Goal: Navigation & Orientation: Find specific page/section

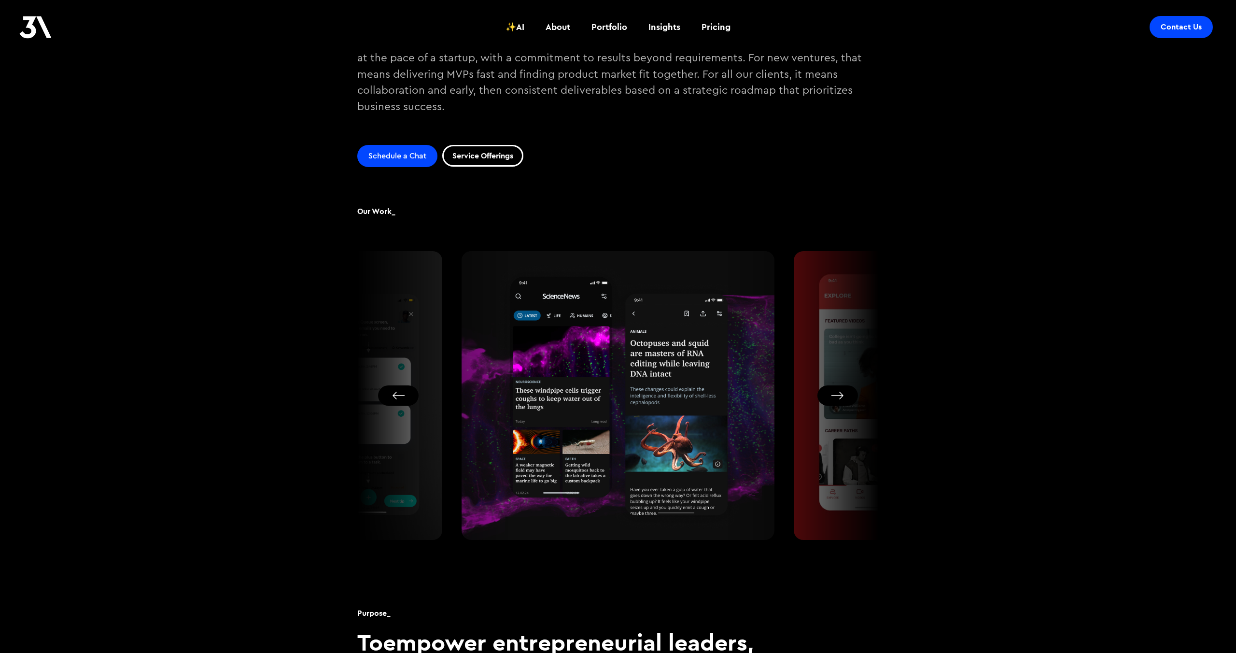
scroll to position [589, 0]
click at [833, 397] on button "Next slide" at bounding box center [838, 397] width 41 height 20
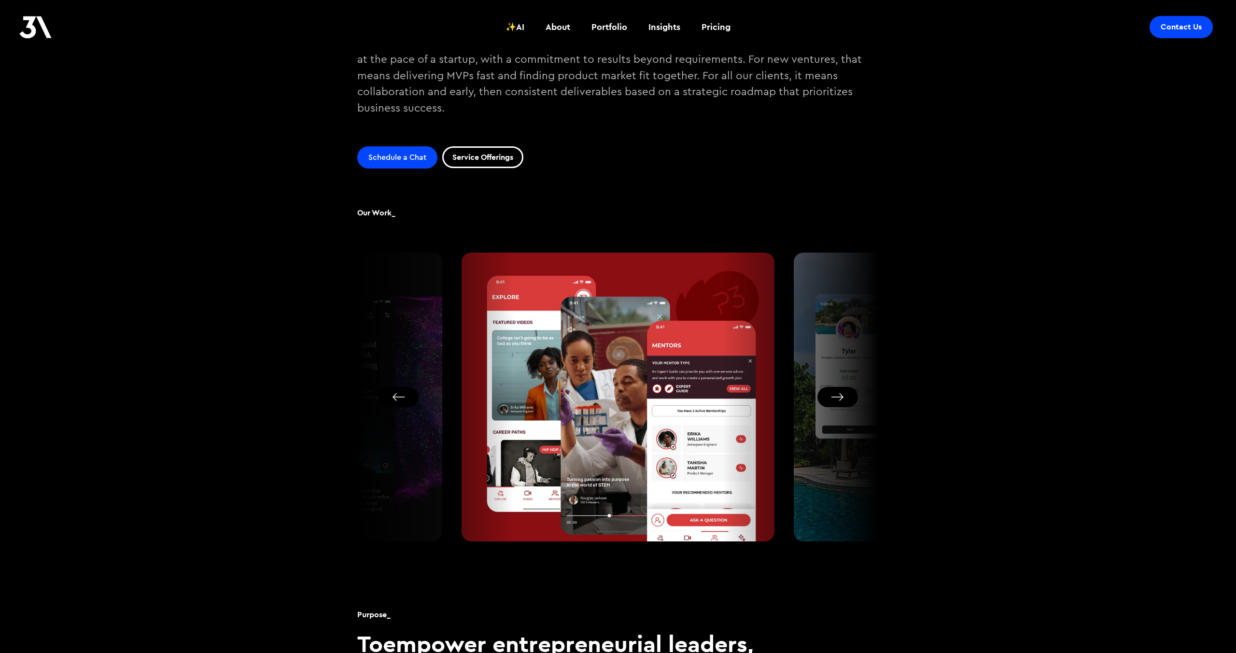
click at [833, 396] on button "Next slide" at bounding box center [838, 397] width 41 height 20
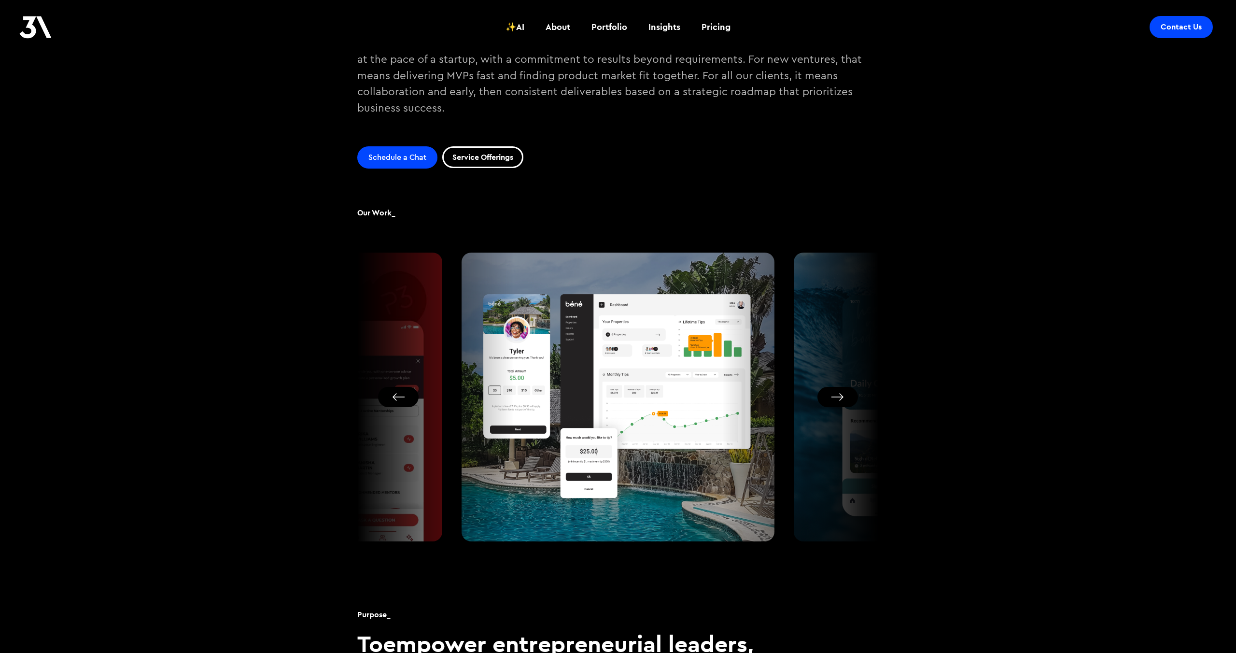
click at [828, 392] on button "Next slide" at bounding box center [838, 397] width 41 height 20
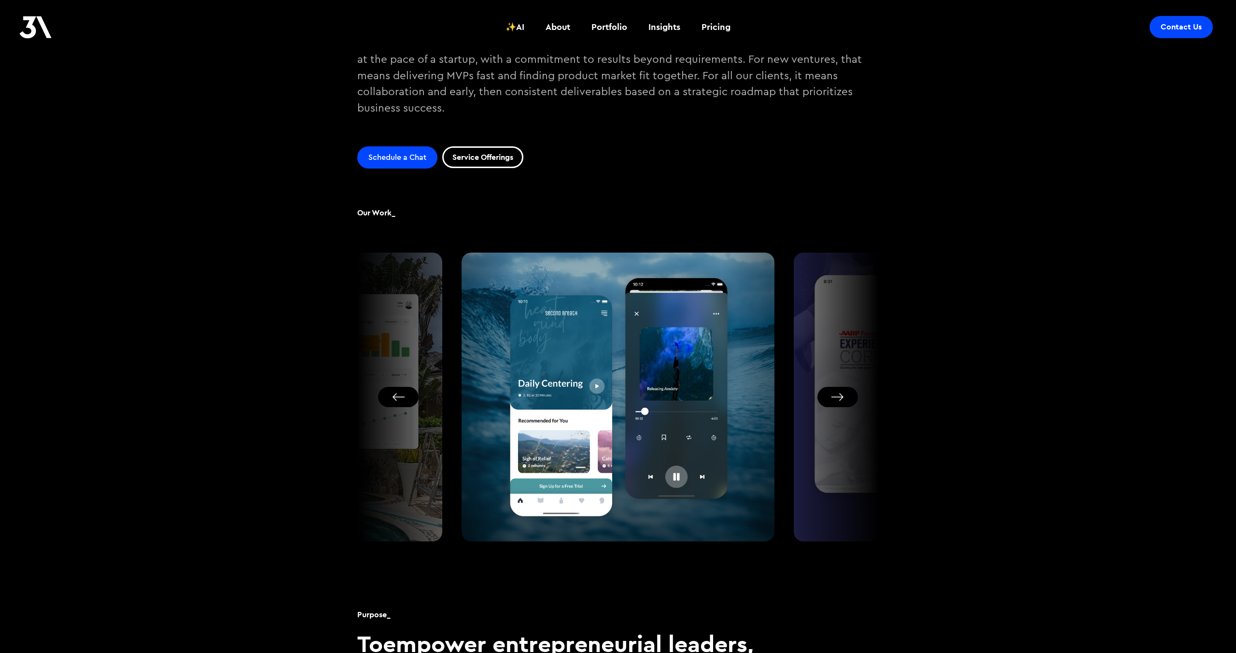
click at [836, 396] on button "Next slide" at bounding box center [838, 397] width 41 height 20
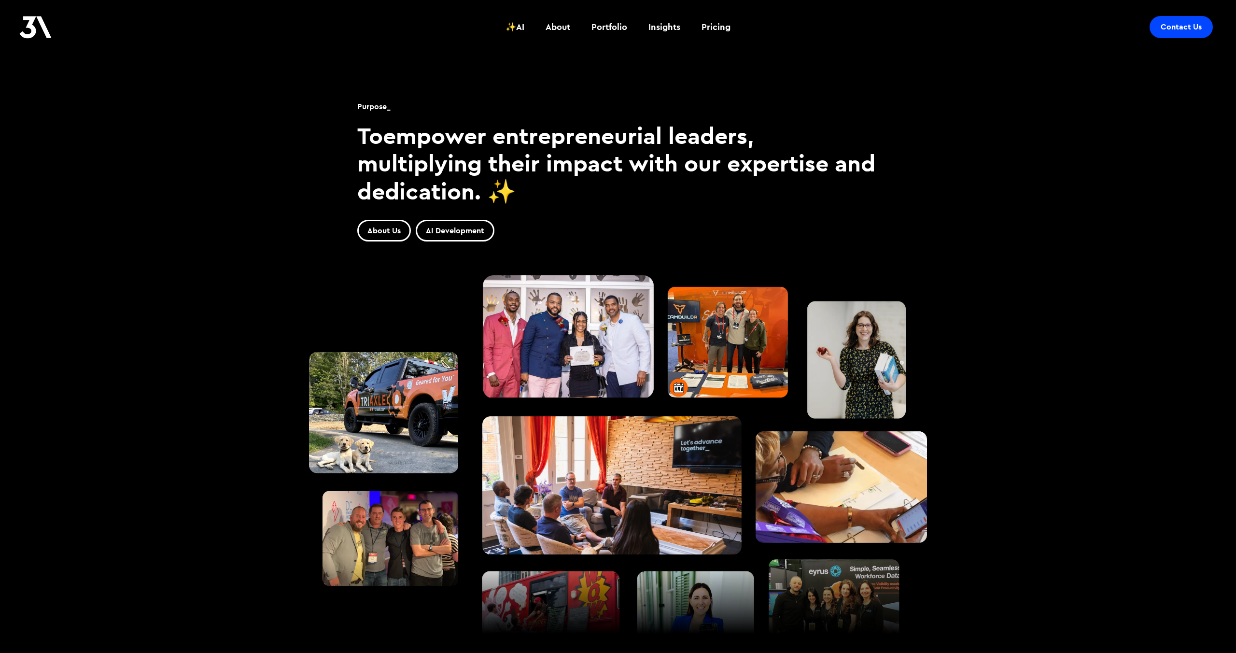
scroll to position [1108, 0]
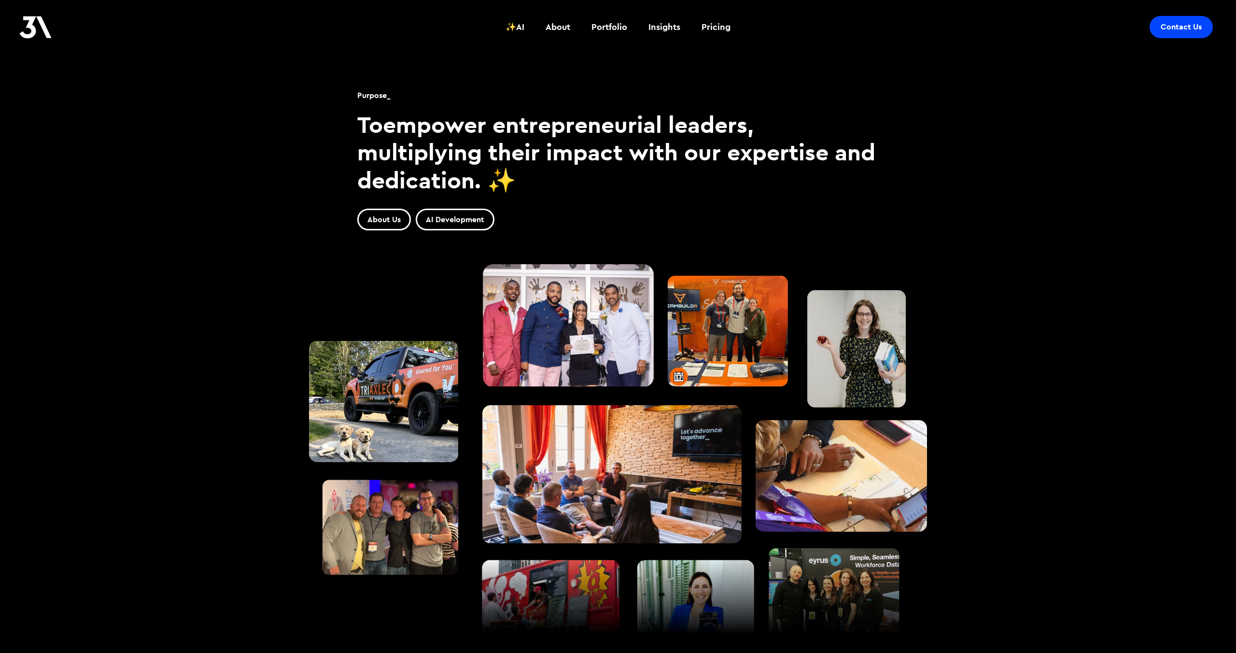
click at [765, 326] on img at bounding box center [618, 474] width 676 height 468
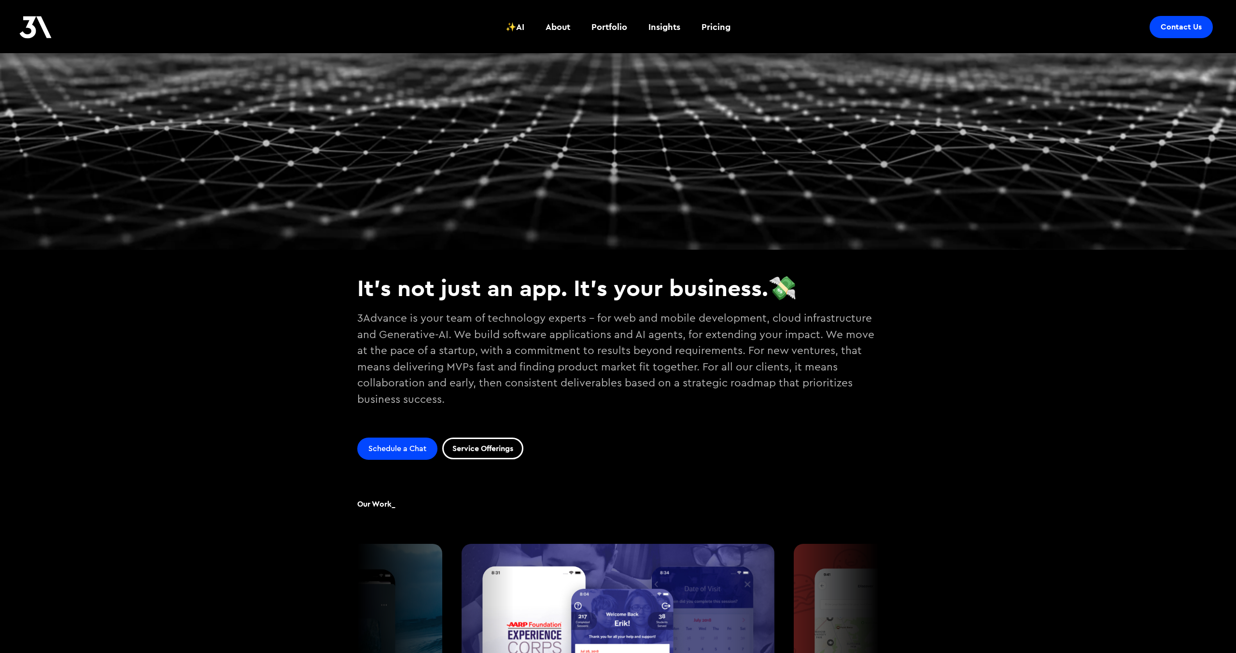
scroll to position [265, 0]
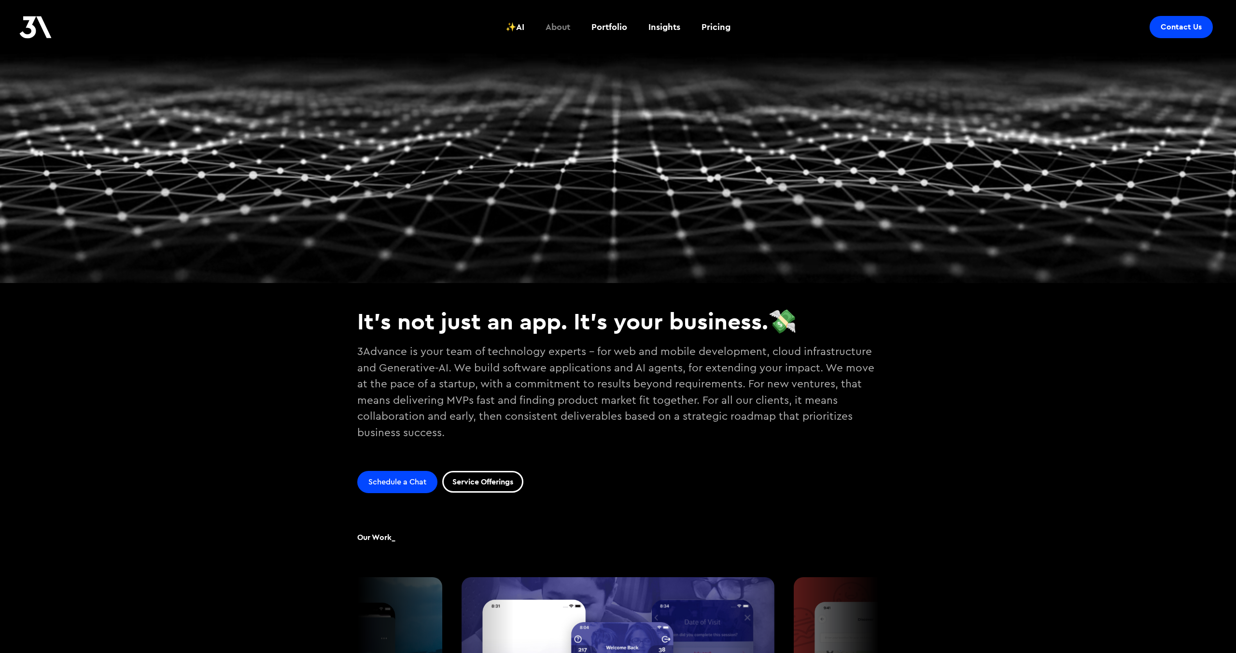
click at [563, 30] on div "About" at bounding box center [558, 27] width 25 height 13
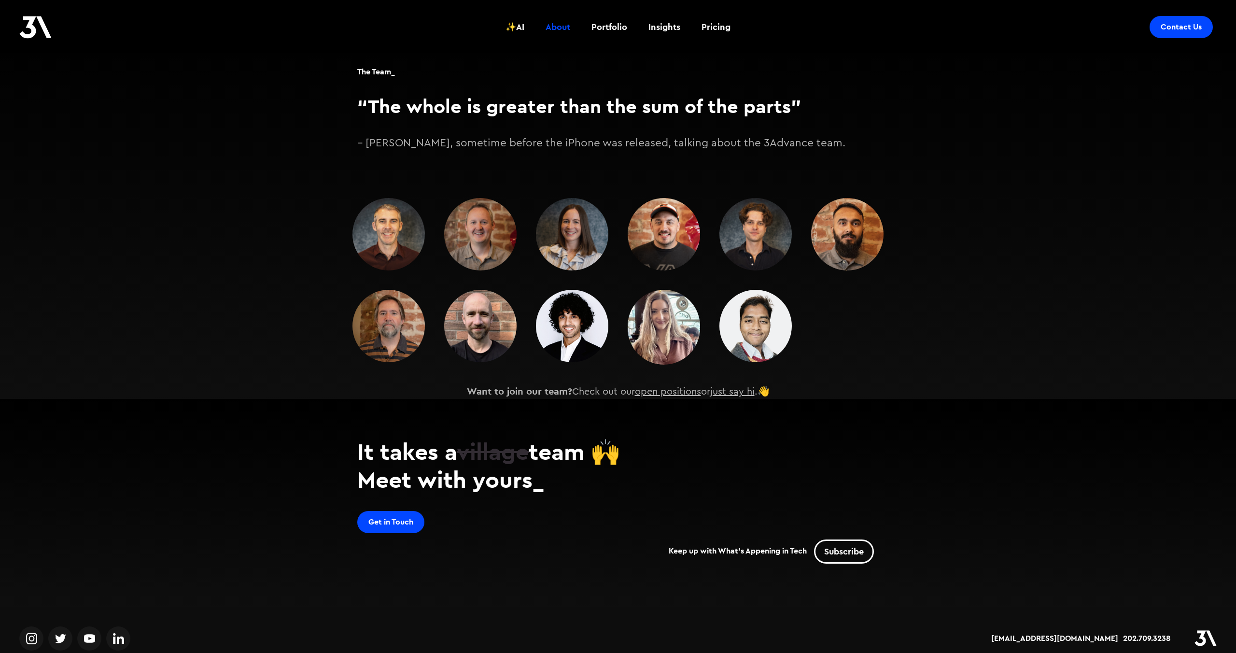
scroll to position [1449, 0]
click at [672, 386] on link "open positions" at bounding box center [668, 391] width 66 height 10
